Goal: Transaction & Acquisition: Purchase product/service

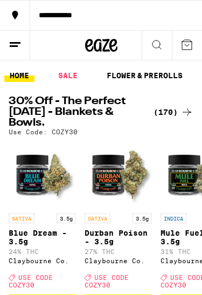
click at [12, 44] on icon at bounding box center [15, 44] width 13 height 13
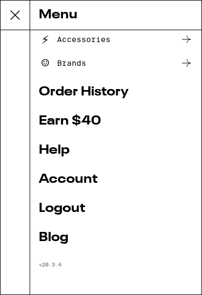
scroll to position [196, 0]
click at [6, 19] on icon at bounding box center [15, 15] width 22 height 22
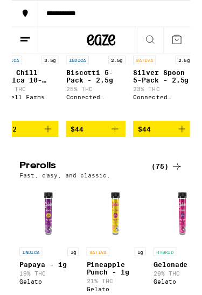
scroll to position [0, 6186]
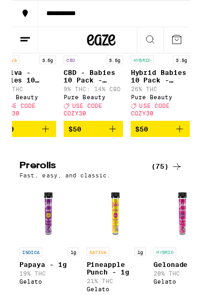
click at [196, 105] on p "26% THC" at bounding box center [168, 101] width 67 height 7
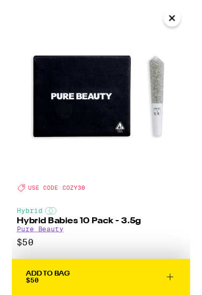
scroll to position [0, 6978]
click at [187, 22] on icon "Close" at bounding box center [181, 20] width 13 height 16
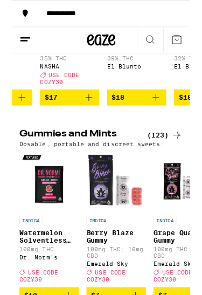
scroll to position [0, 3095]
click at [44, 60] on p "OGxSkunk #1 x Grape Pie Infused - 1g" at bounding box center [65, 51] width 67 height 17
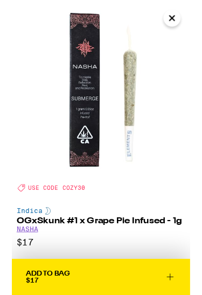
click at [182, 17] on icon "Close" at bounding box center [181, 20] width 13 height 16
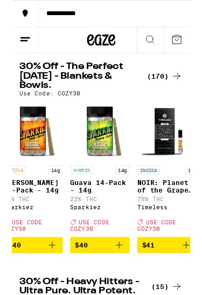
scroll to position [0, 9527]
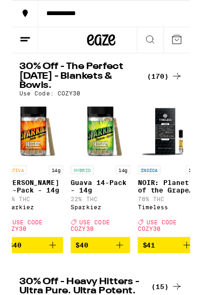
click at [127, 284] on icon "Add to bag" at bounding box center [122, 277] width 13 height 13
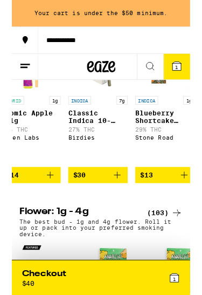
scroll to position [0, 249]
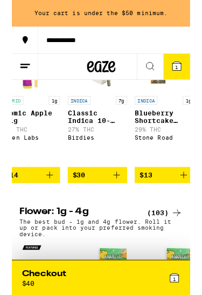
click at [122, 205] on icon "Add to bag" at bounding box center [119, 198] width 13 height 13
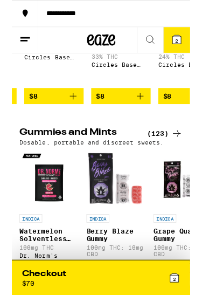
scroll to position [0, 378]
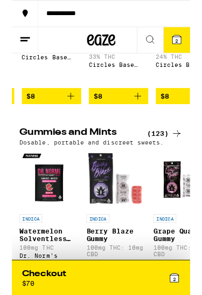
click at [145, 115] on icon "Add to bag" at bounding box center [143, 109] width 13 height 13
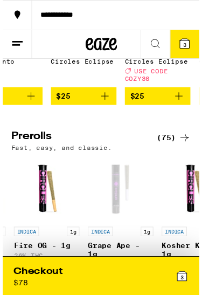
scroll to position [2946, 0]
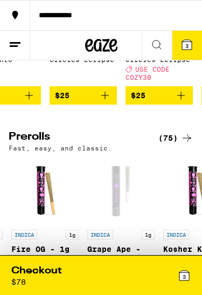
click at [83, 272] on div "Checkout $ 78" at bounding box center [56, 275] width 90 height 22
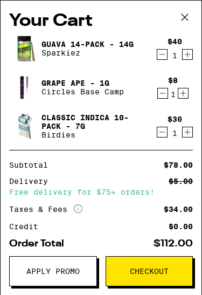
click at [70, 272] on span "Apply Promo" at bounding box center [52, 272] width 53 height 8
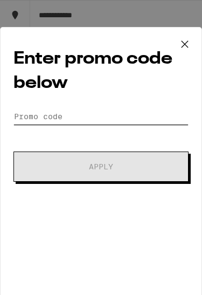
click at [133, 119] on input "Promo Code" at bounding box center [100, 116] width 175 height 16
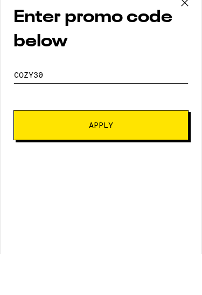
type input "Cozy30"
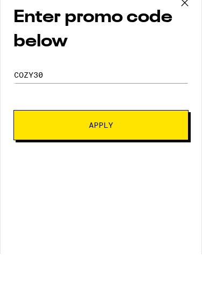
click at [162, 152] on button "Apply" at bounding box center [100, 167] width 175 height 30
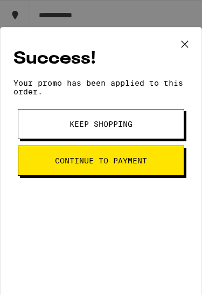
click at [148, 166] on button "Continue to payment" at bounding box center [101, 161] width 167 height 30
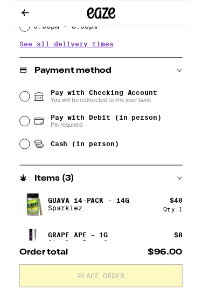
scroll to position [363, 0]
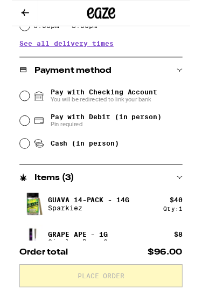
click at [18, 142] on input "Pay with Debit (in person) Pin required" at bounding box center [14, 137] width 11 height 11
radio input "true"
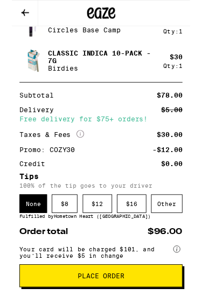
scroll to position [612, 0]
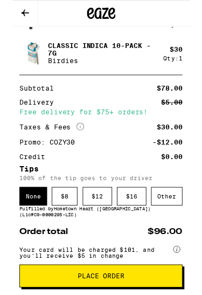
click at [62, 233] on div "$ 8" at bounding box center [59, 222] width 29 height 21
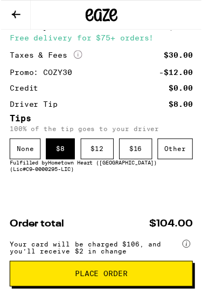
scroll to position [701, 0]
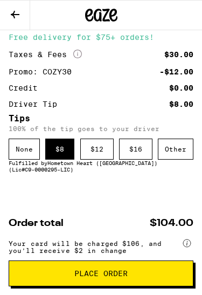
click at [101, 274] on span "Place Order" at bounding box center [100, 274] width 53 height 8
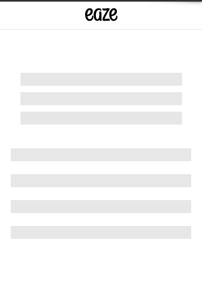
scroll to position [1, 0]
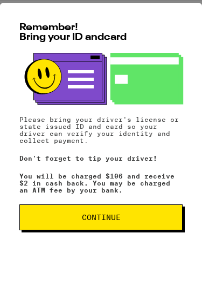
click at [138, 221] on button "Continue" at bounding box center [100, 217] width 163 height 26
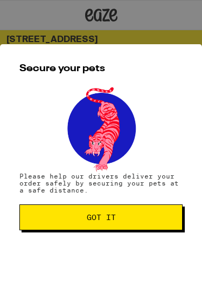
click at [138, 227] on button "Got it" at bounding box center [100, 217] width 163 height 26
